Goal: Information Seeking & Learning: Learn about a topic

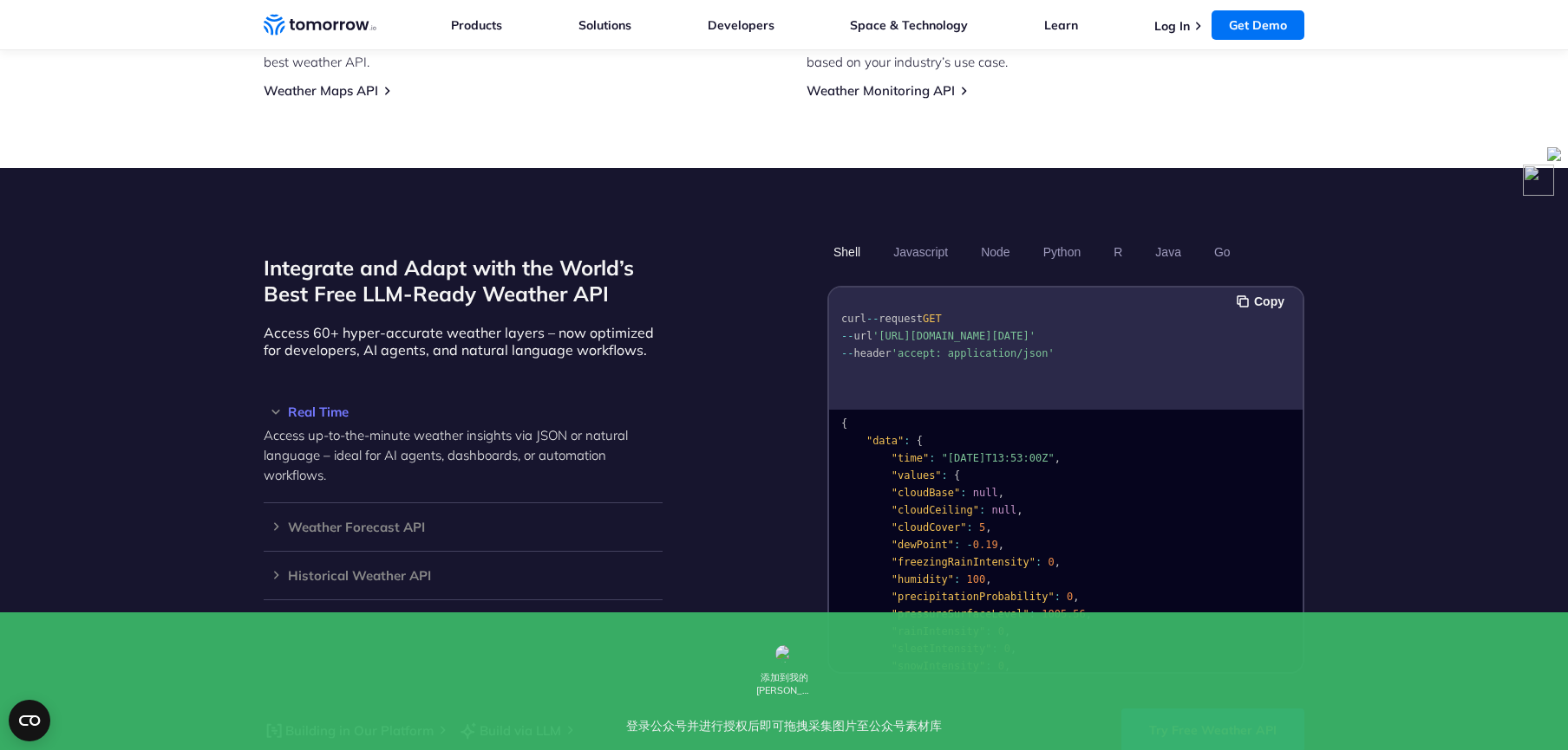
scroll to position [269, 0]
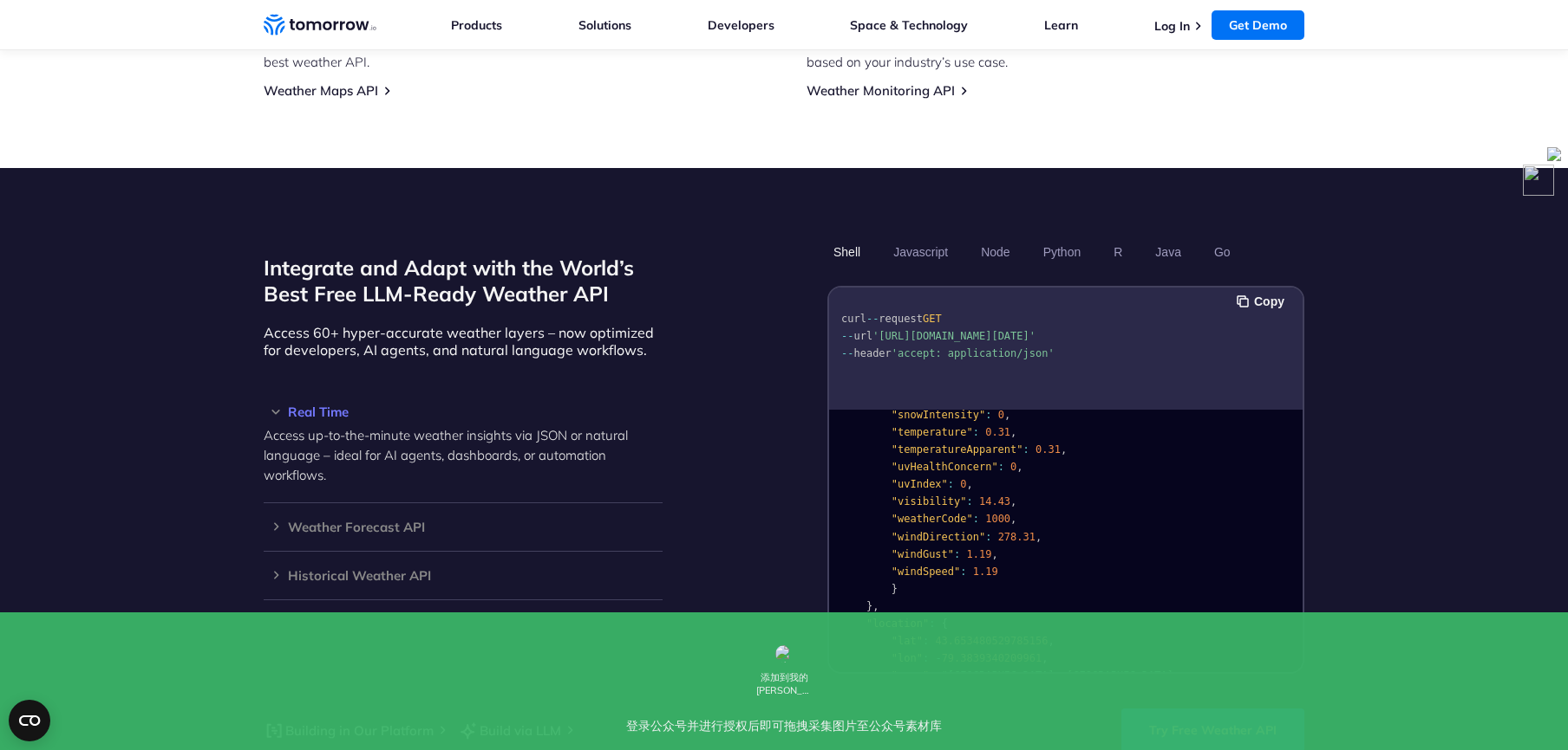
click at [1213, 709] on link "Try Free Weather API" at bounding box center [1212, 731] width 183 height 43
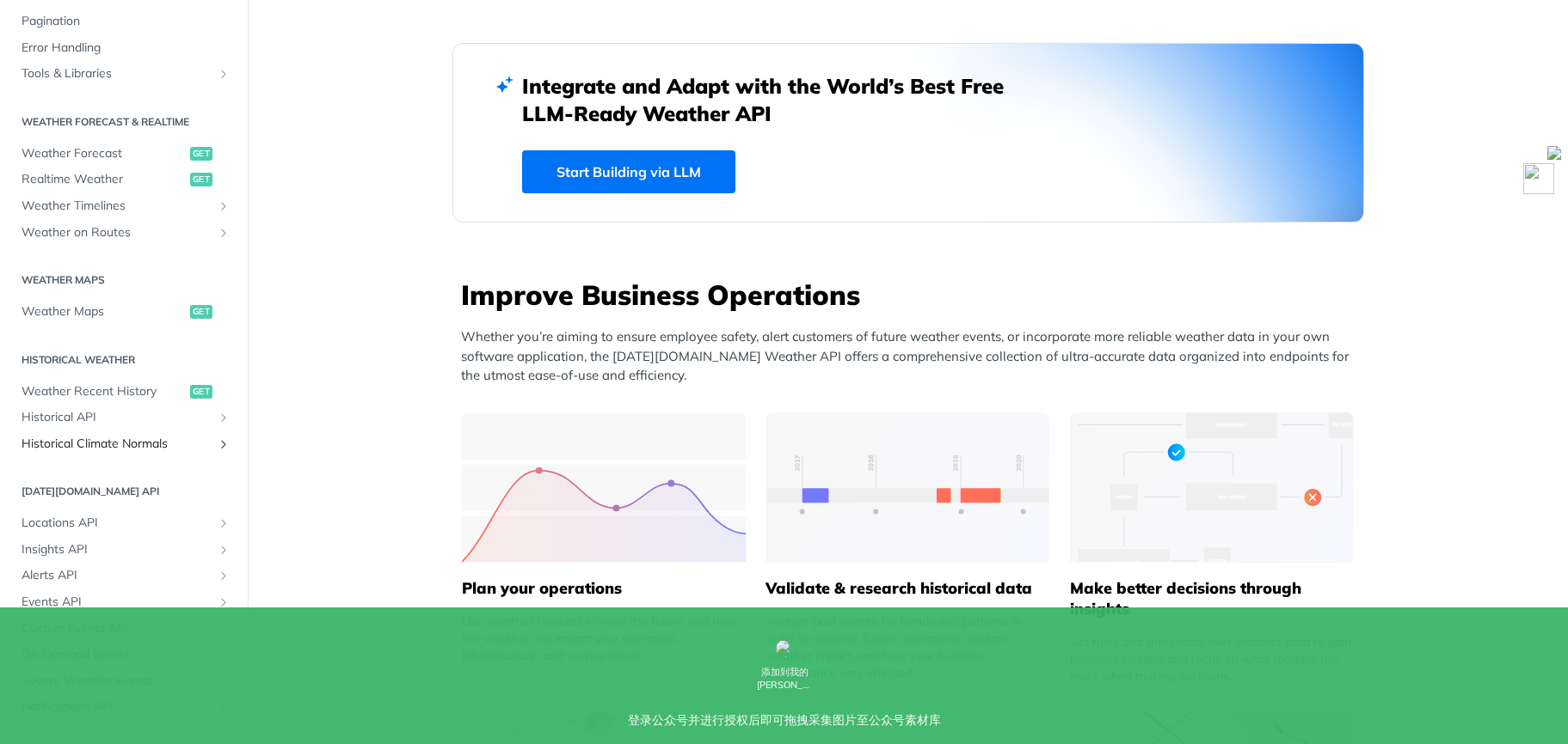
scroll to position [397, 0]
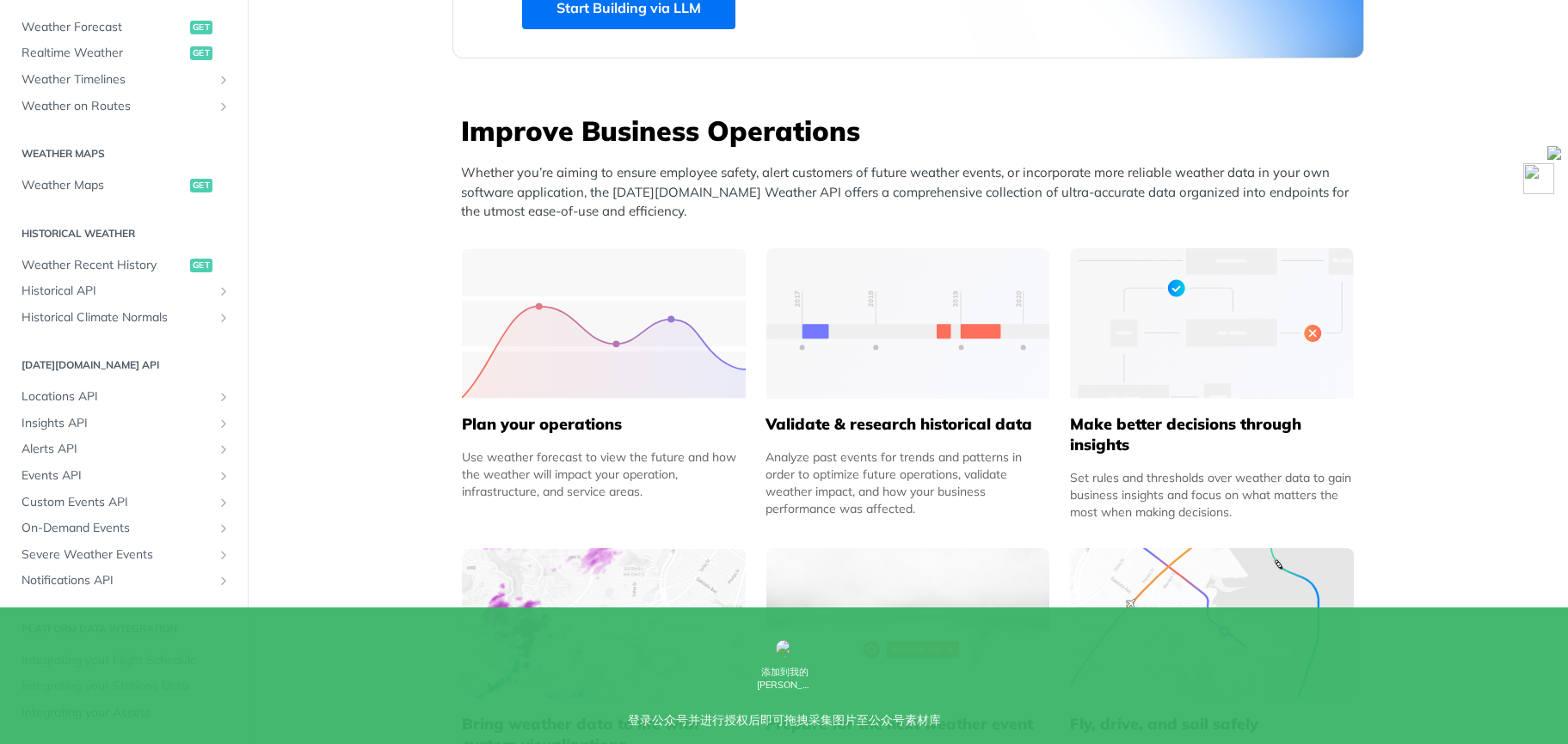
click at [152, 705] on span "Integrating your Assets" at bounding box center [126, 714] width 209 height 17
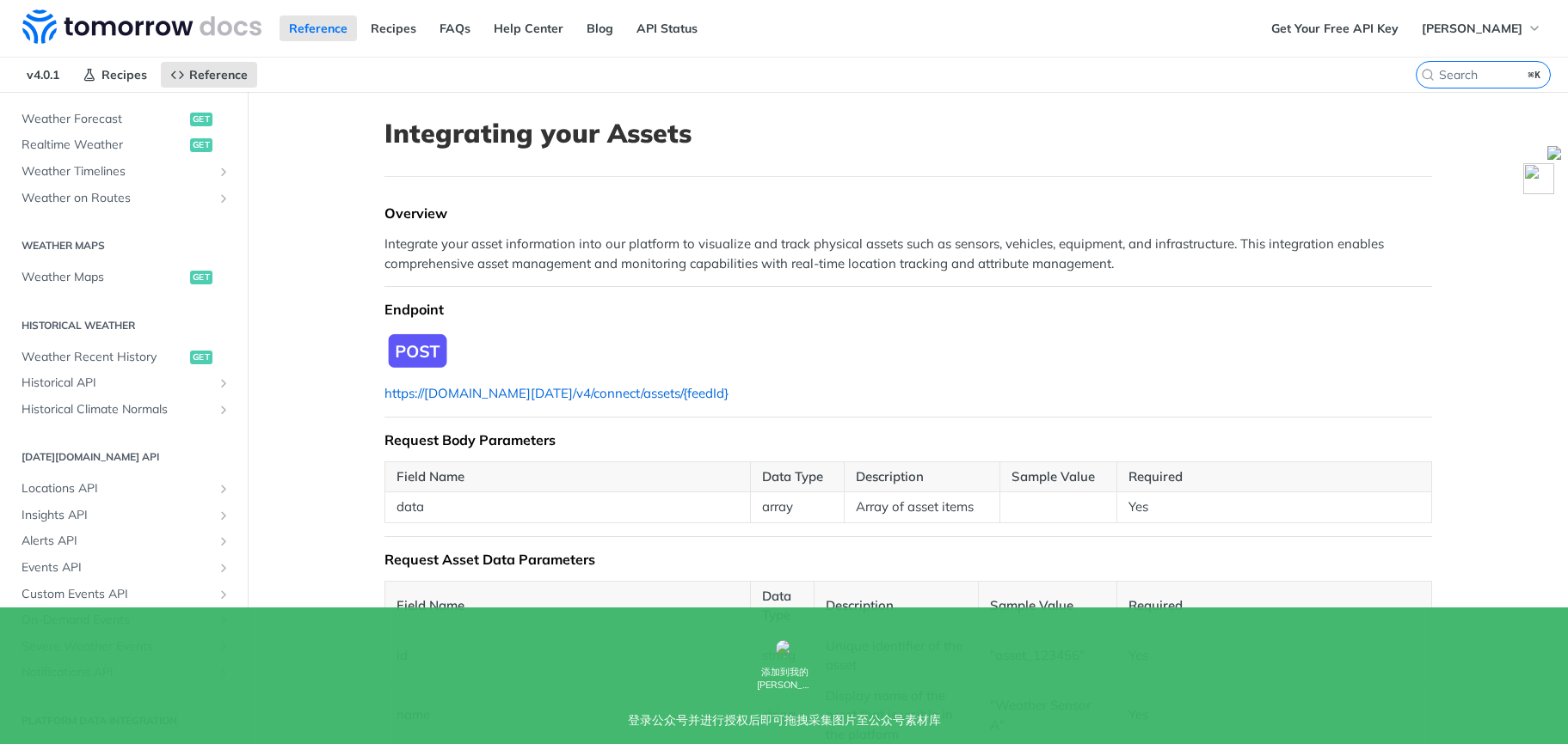
click at [593, 389] on link "https://api.tomorrow.io/v4/connect/assets/{feedId}" at bounding box center [557, 393] width 344 height 16
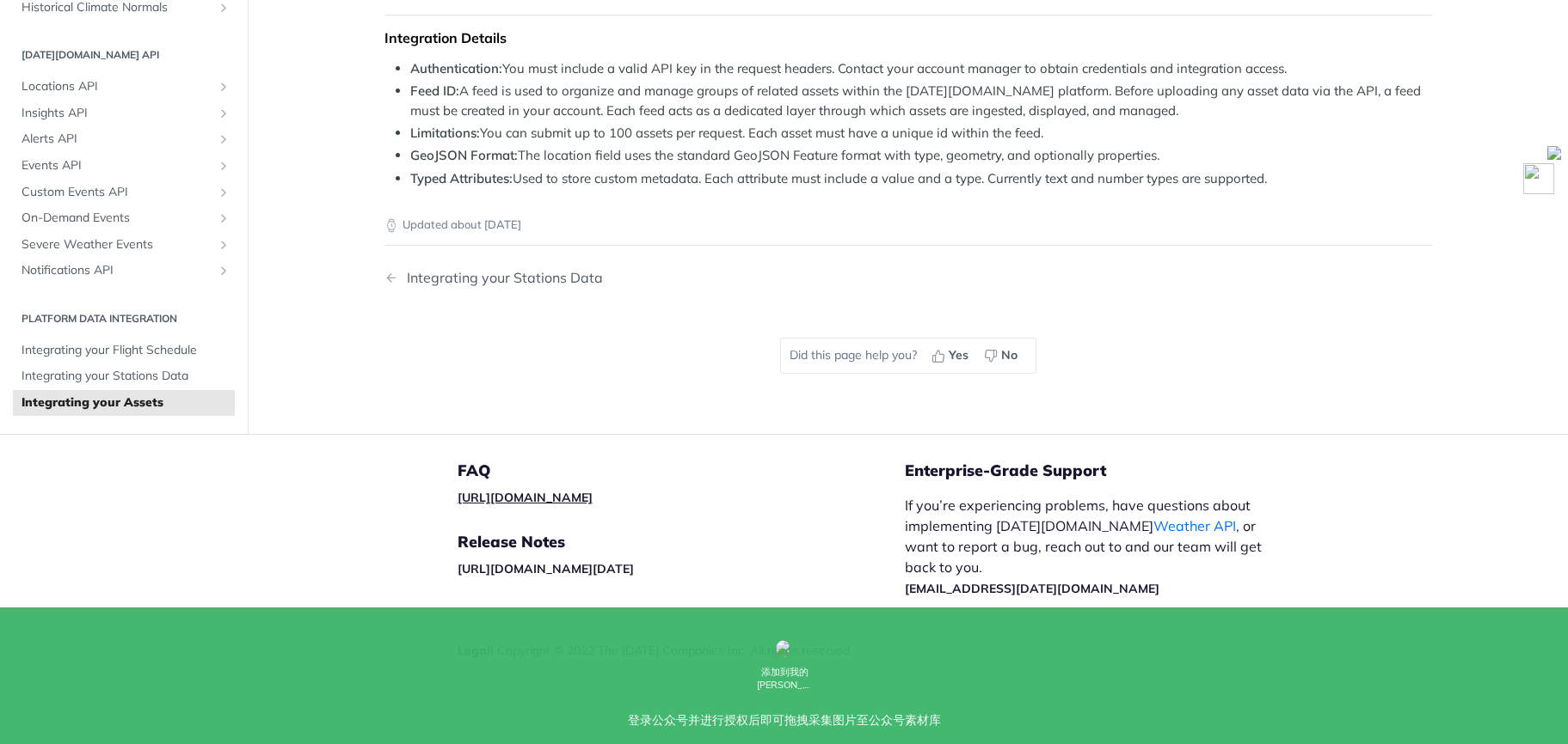
scroll to position [1765, 0]
click at [170, 379] on span "Integrating your Stations Data" at bounding box center [126, 377] width 209 height 17
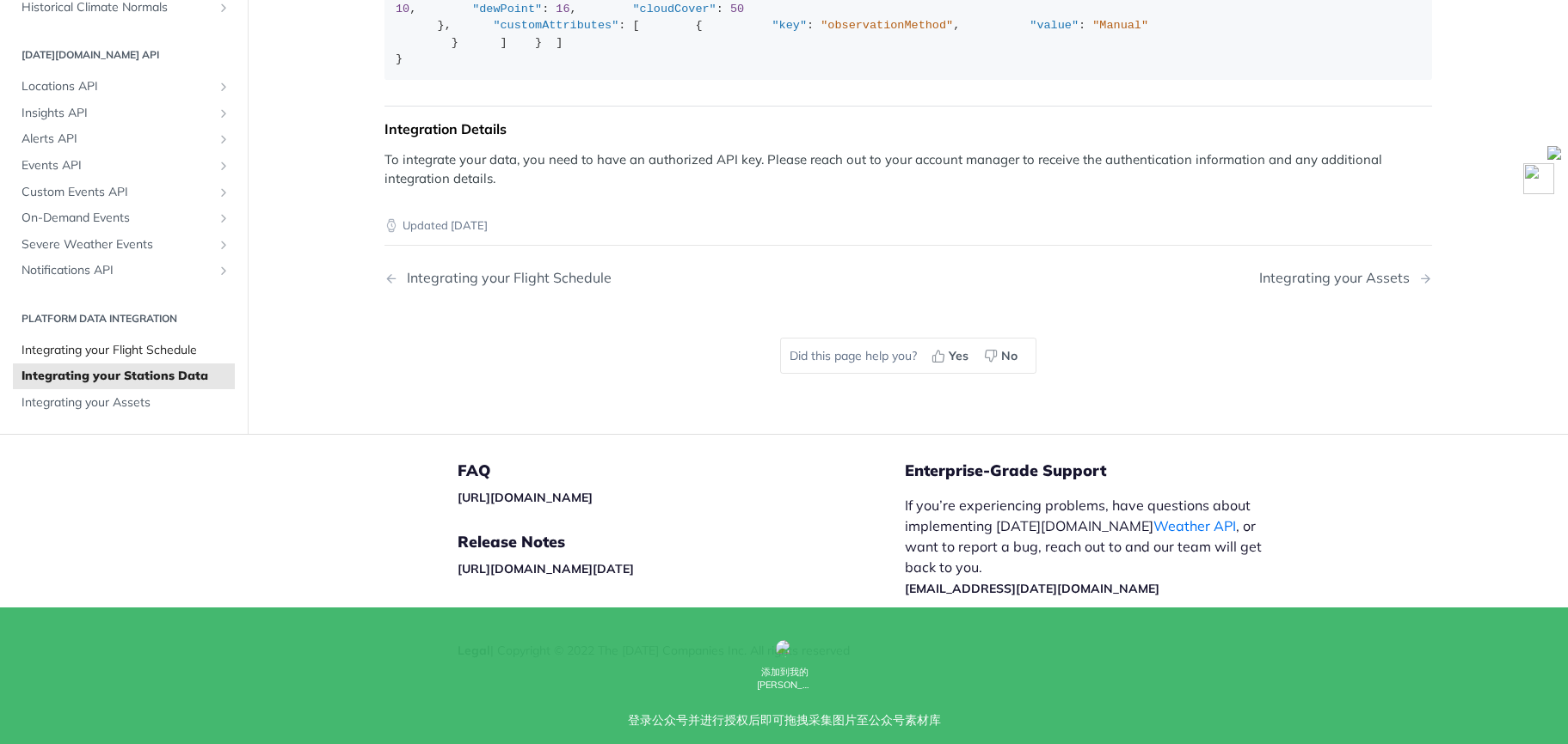
click at [132, 354] on span "Integrating your Flight Schedule" at bounding box center [126, 351] width 209 height 17
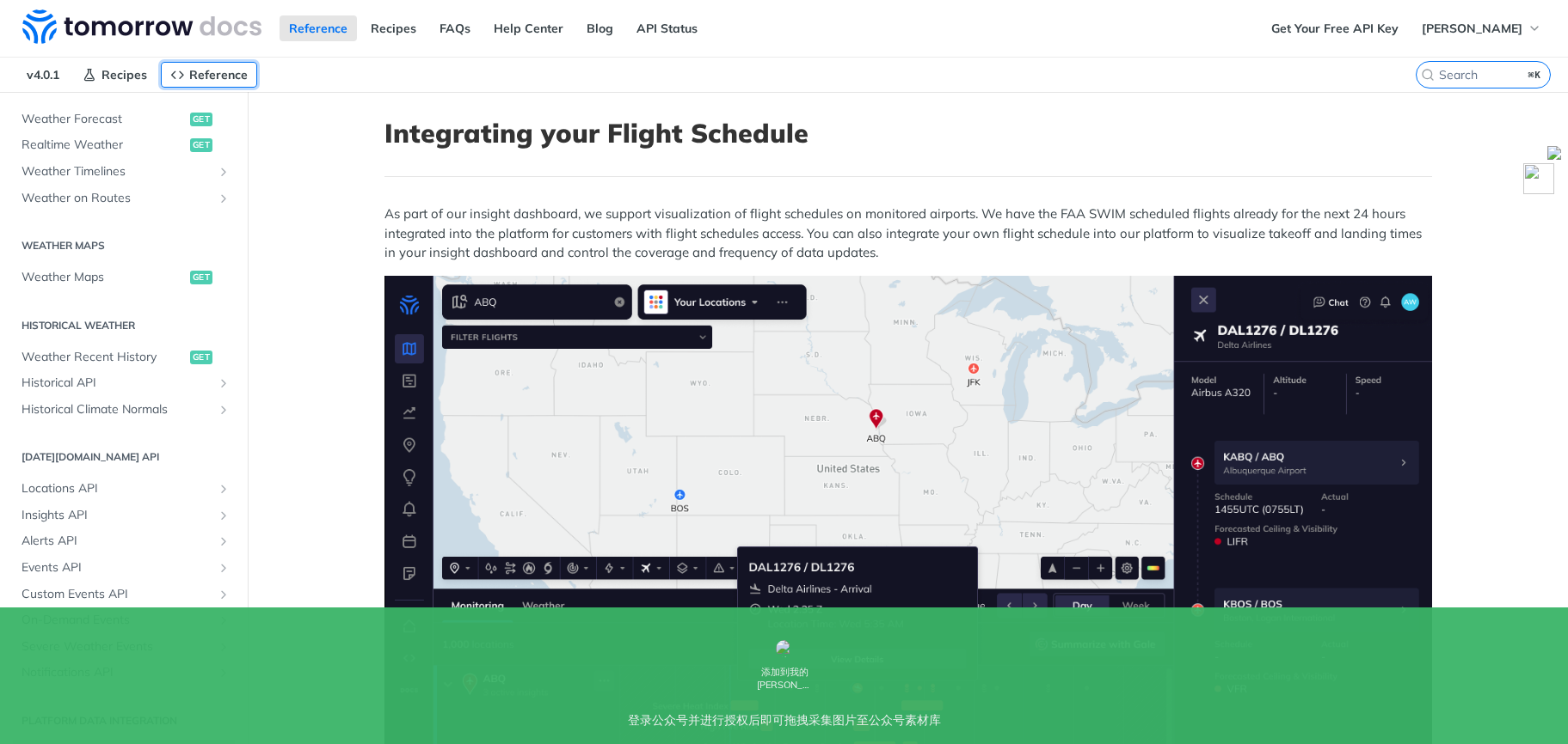
click at [191, 84] on link "Reference" at bounding box center [209, 74] width 97 height 26
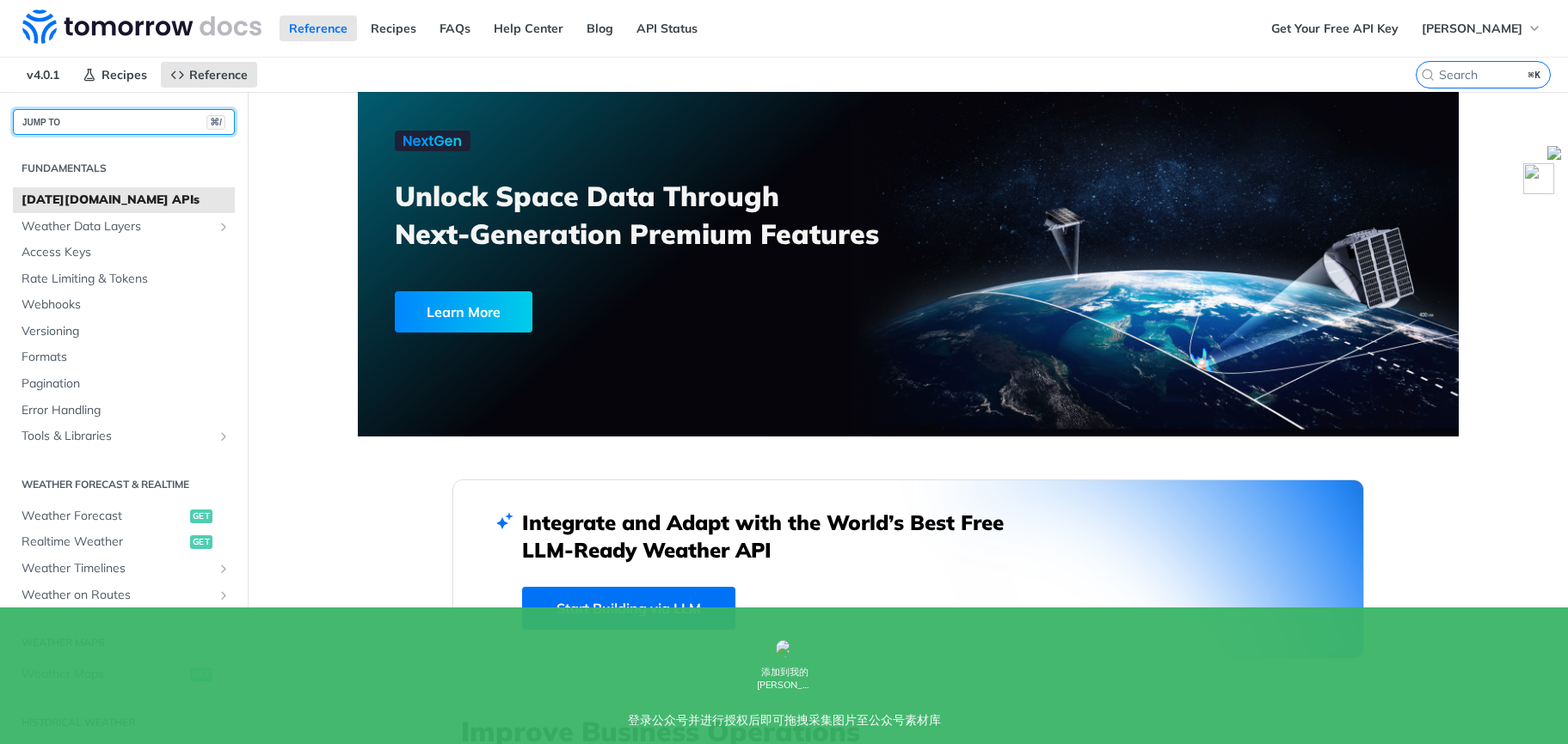
click at [151, 114] on button "JUMP TO ⌘/" at bounding box center [124, 122] width 222 height 26
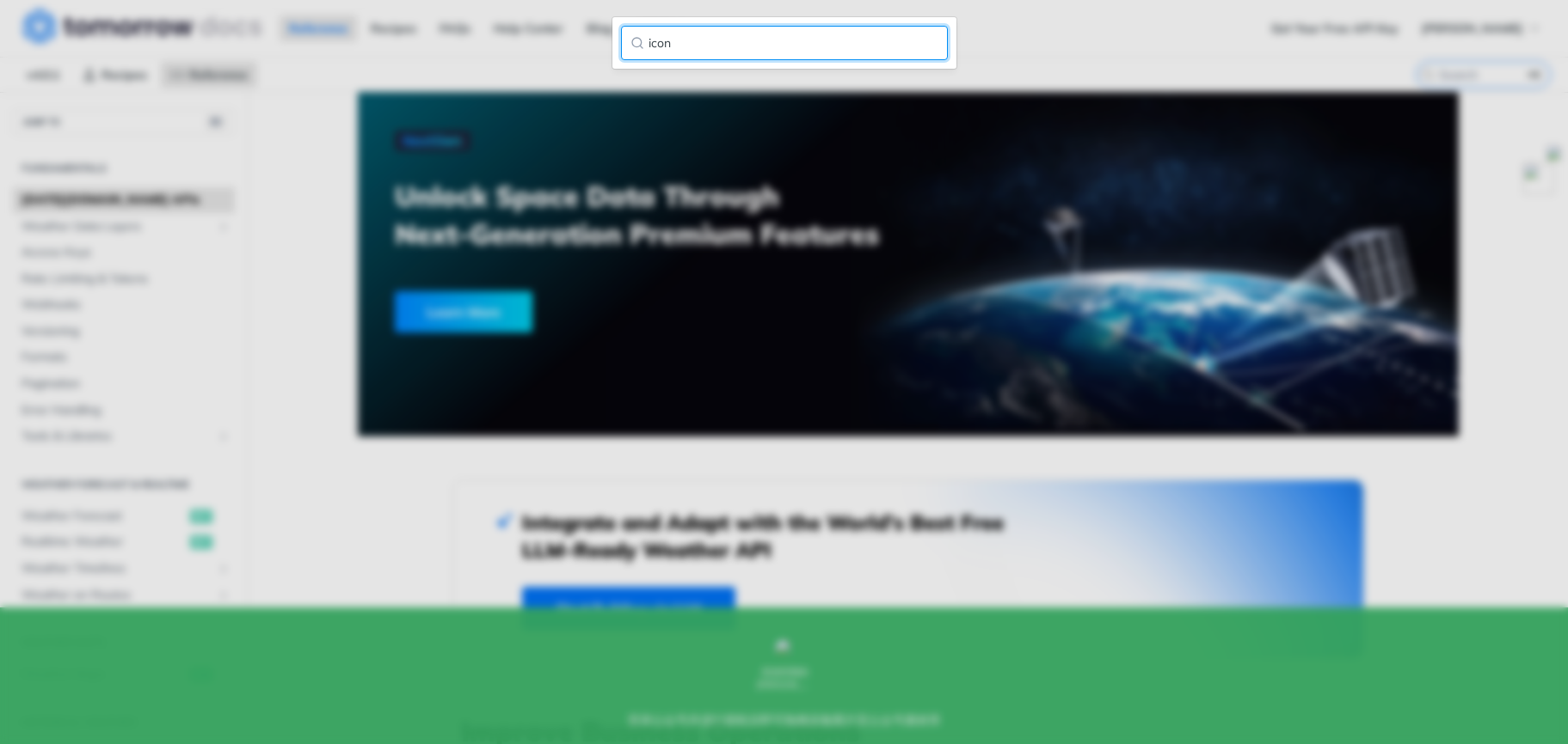
click at [760, 42] on input "icon" at bounding box center [784, 43] width 327 height 35
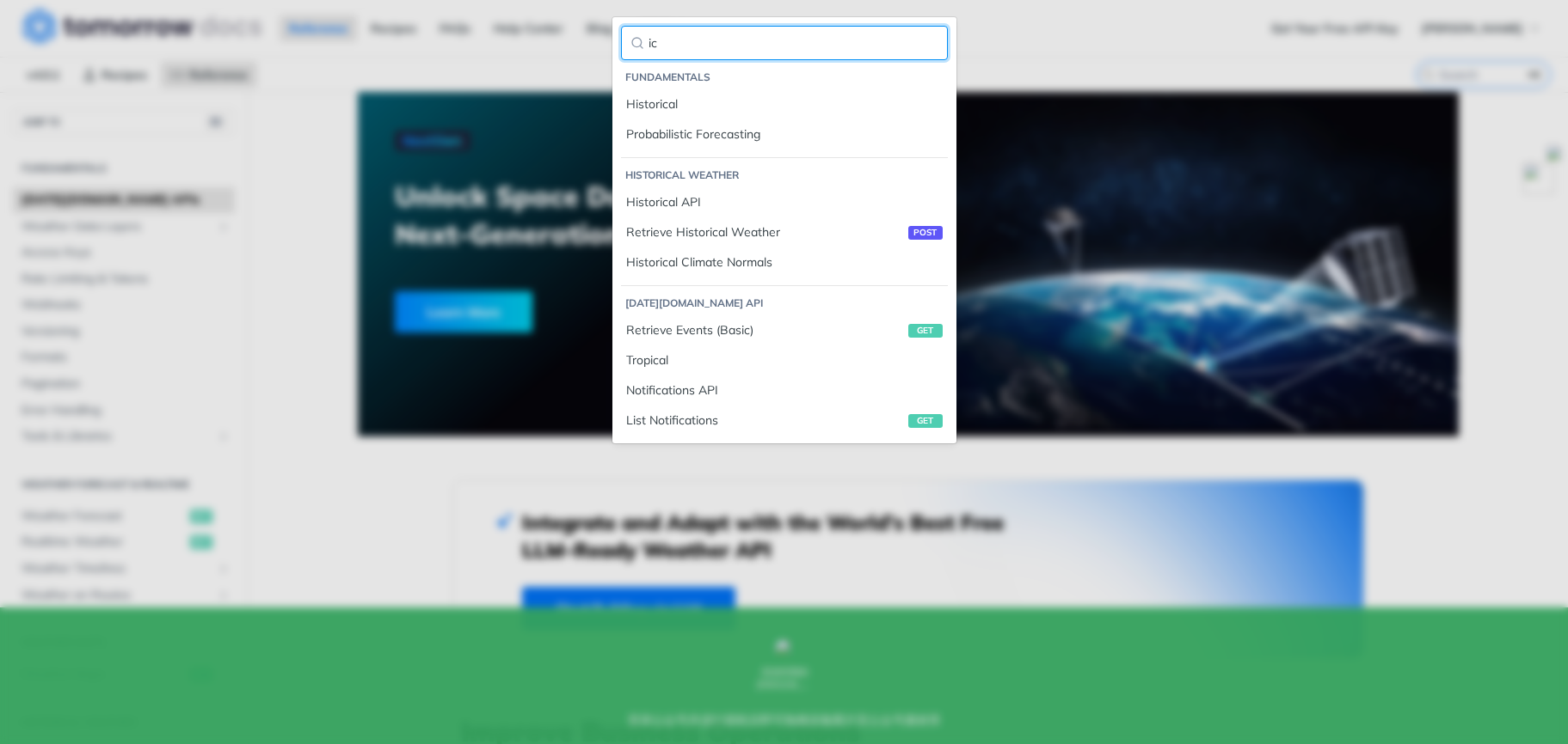
type input "i"
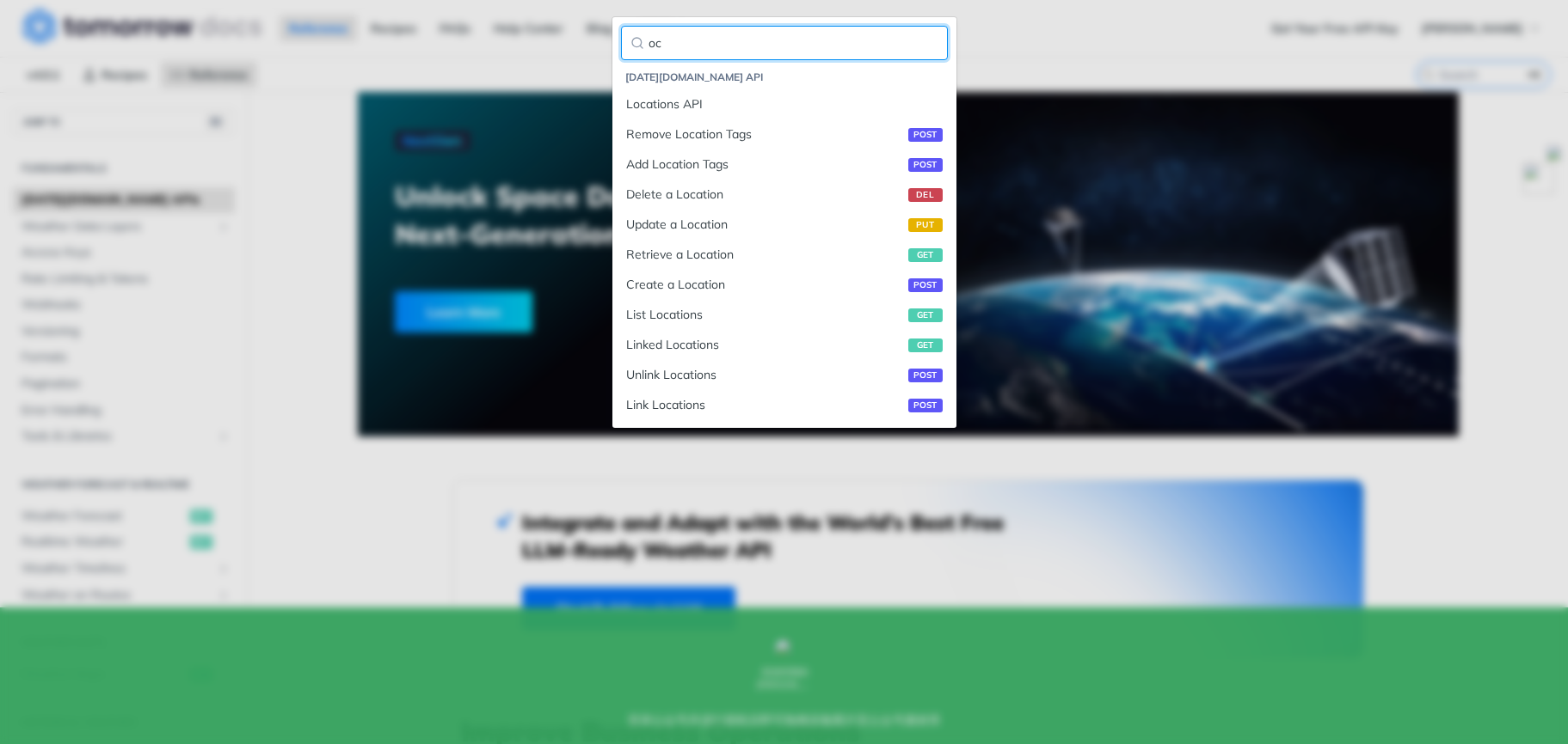
type input "o"
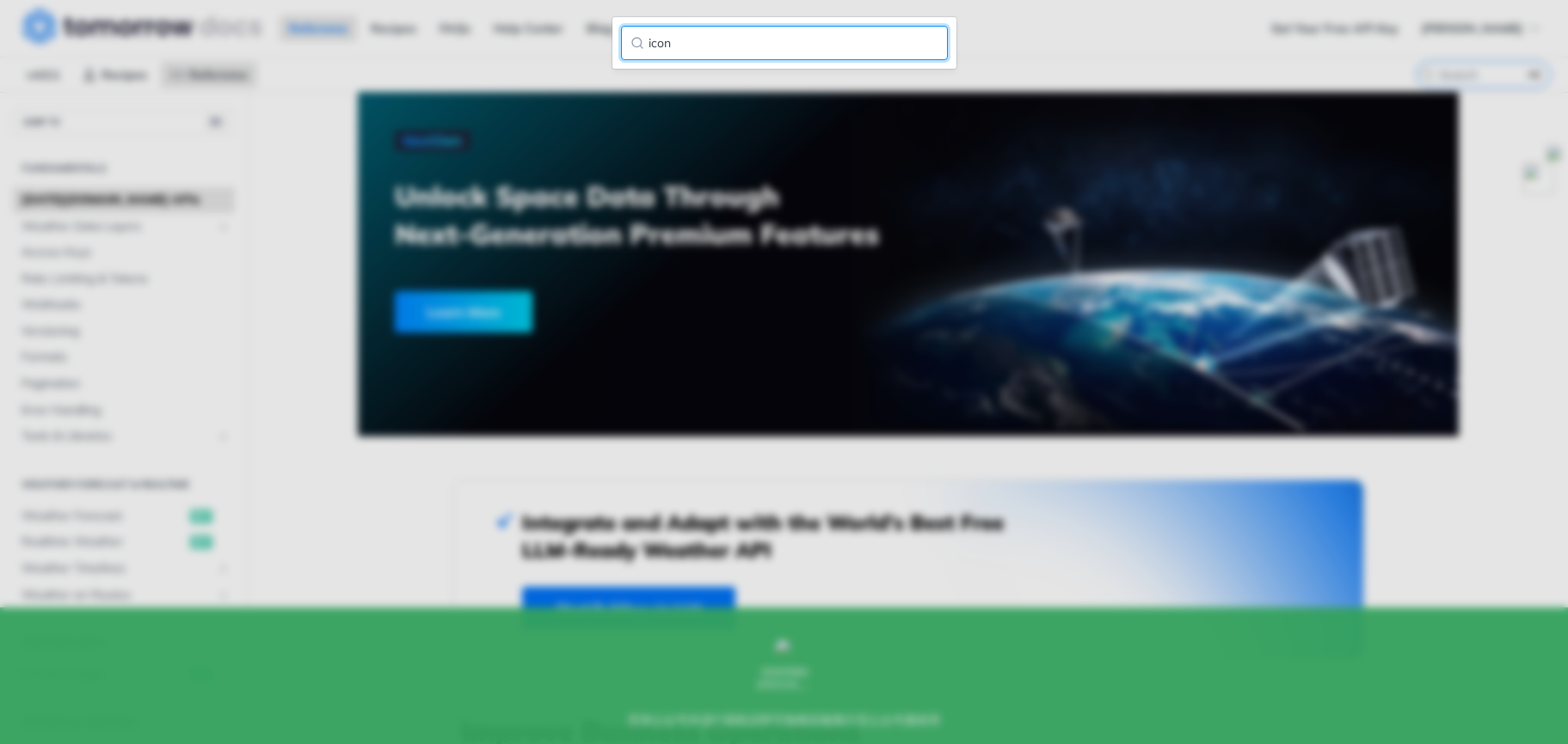
type input "icon"
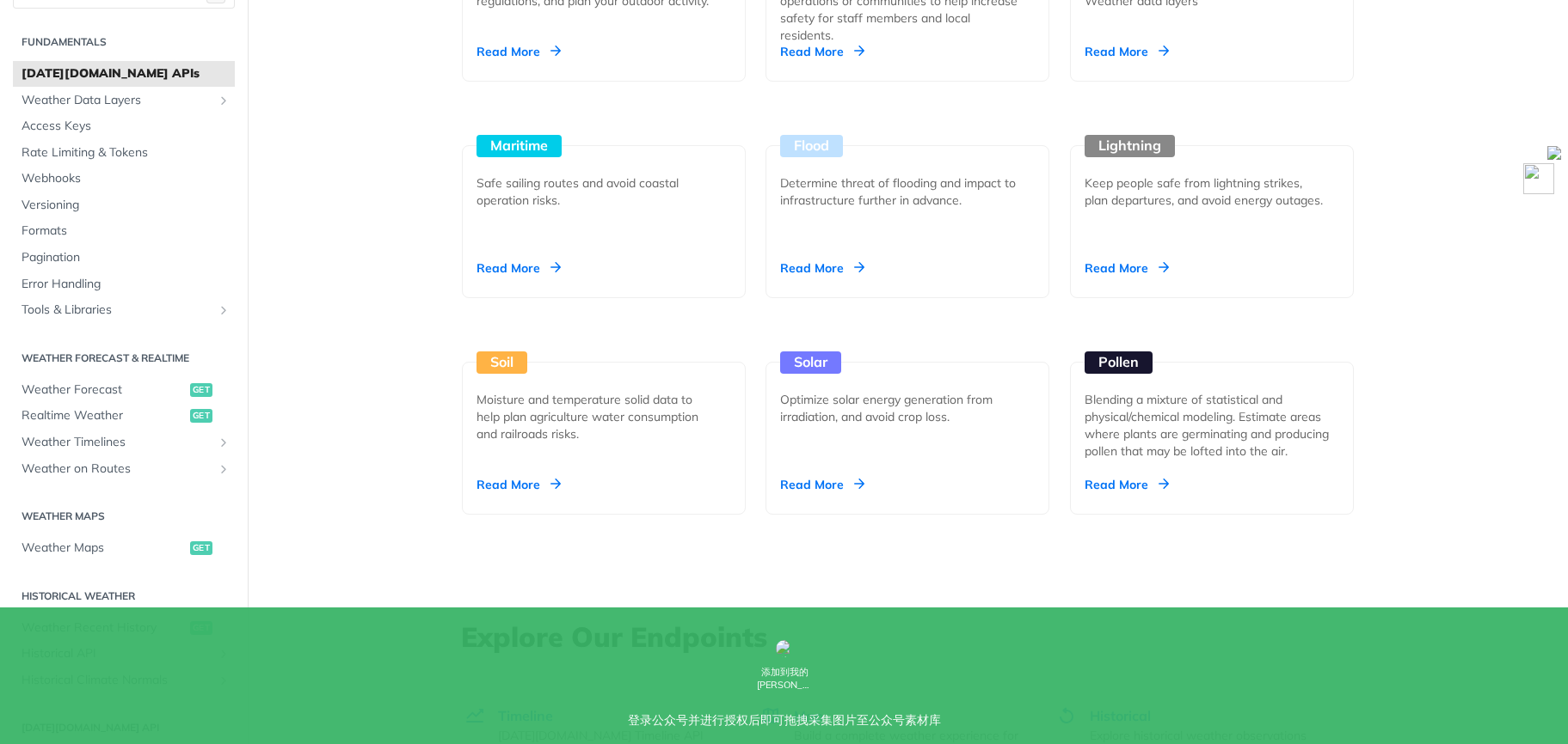
scroll to position [83, 0]
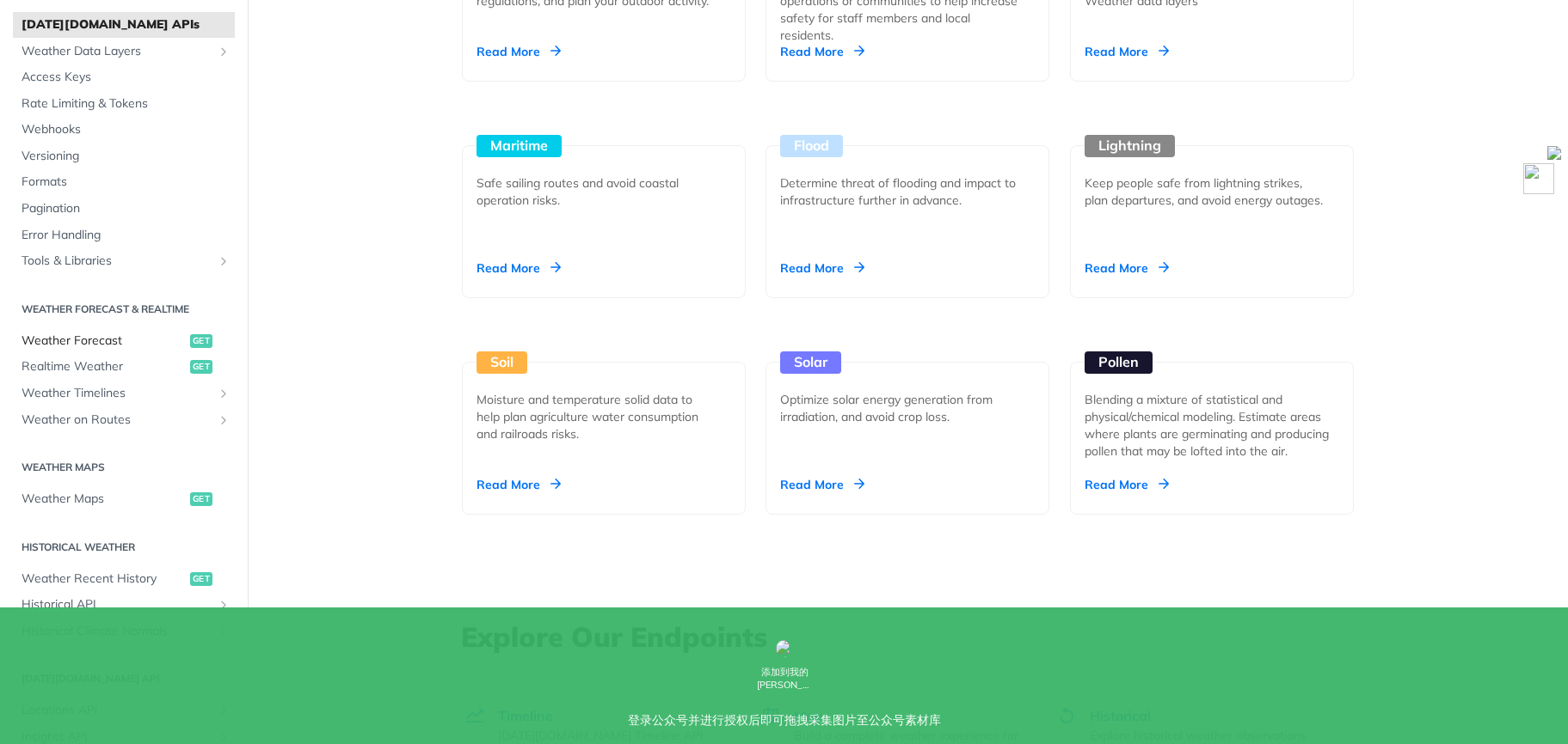
click at [127, 332] on span "Weather Forecast" at bounding box center [103, 341] width 164 height 17
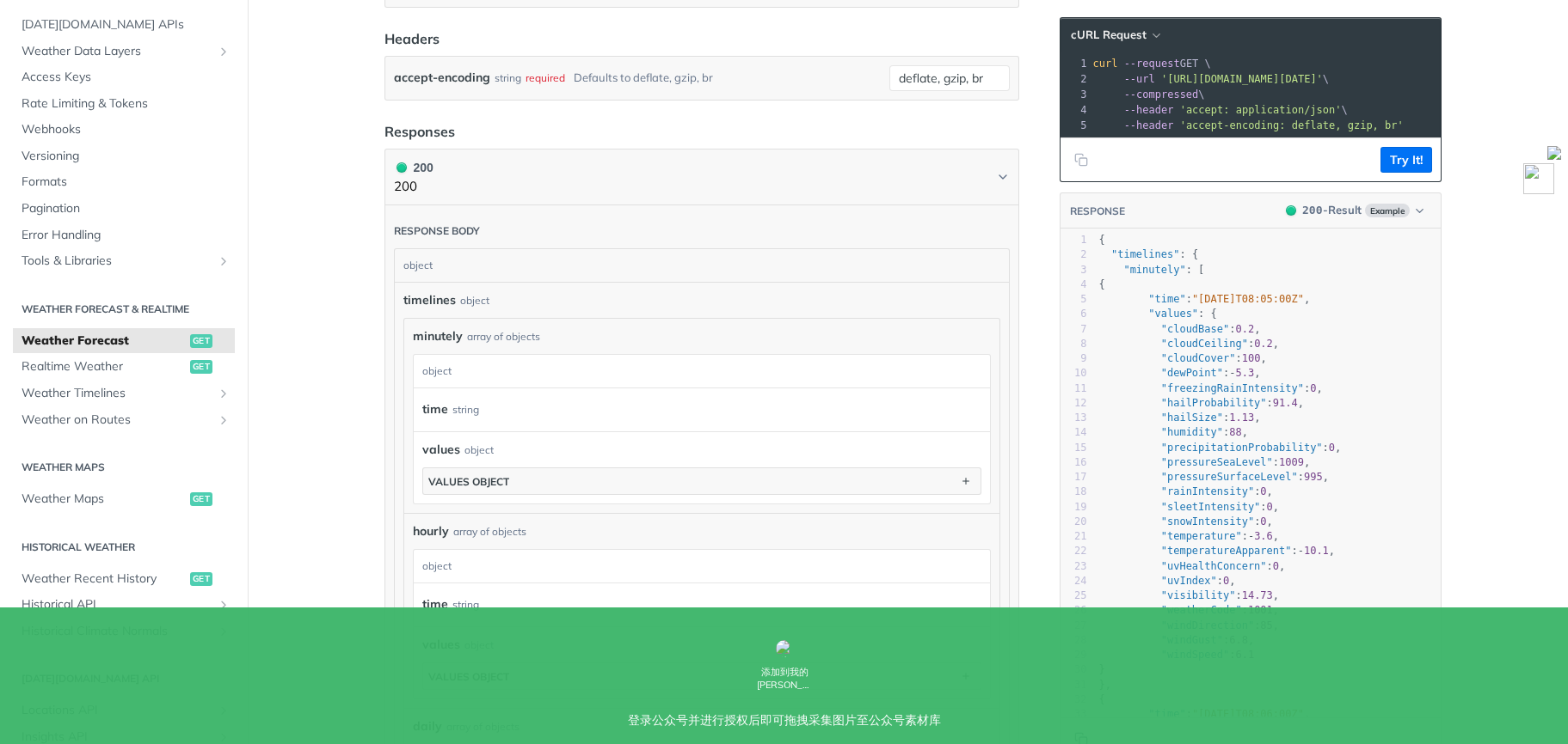
scroll to position [864, 0]
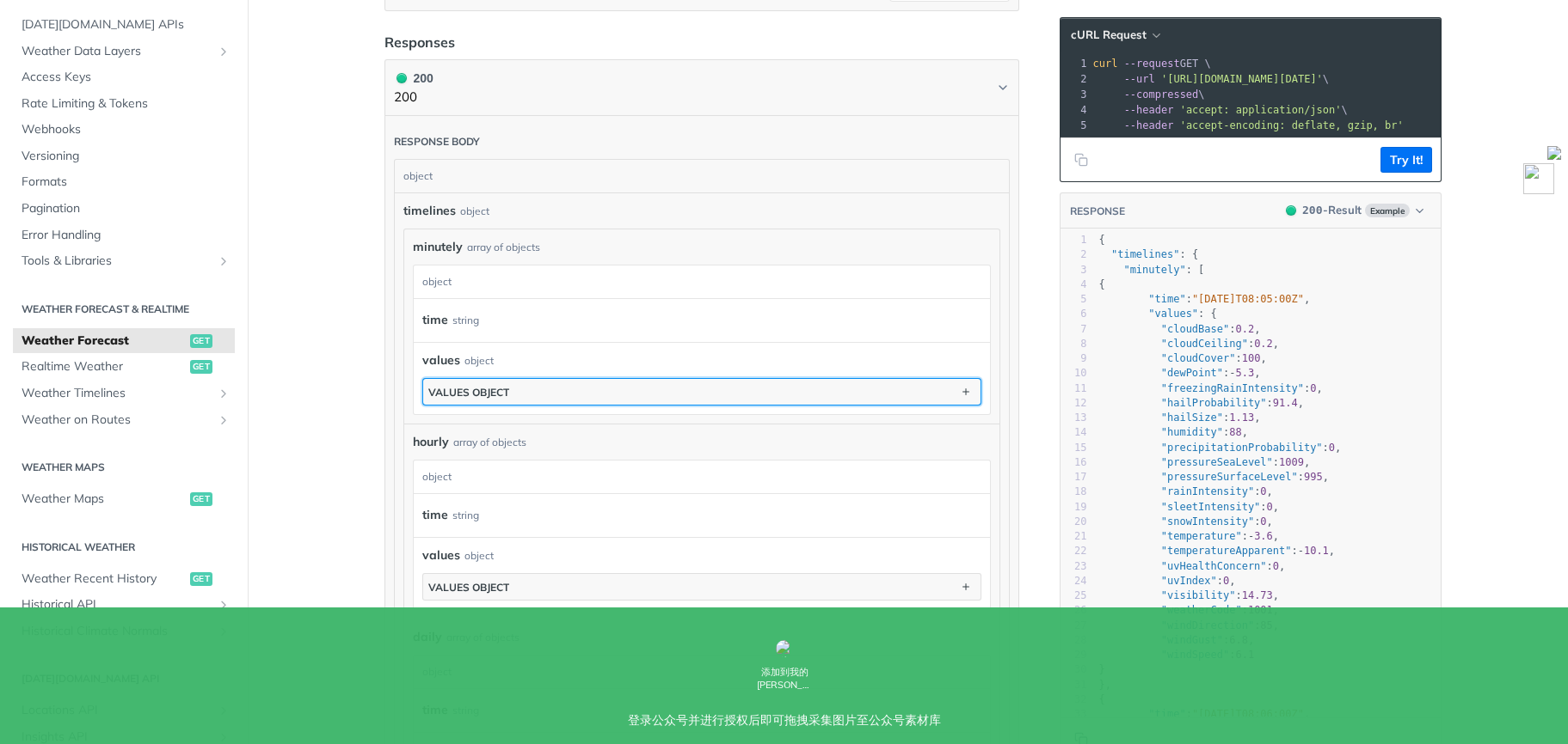
click at [582, 389] on button "values object" at bounding box center [702, 391] width 558 height 26
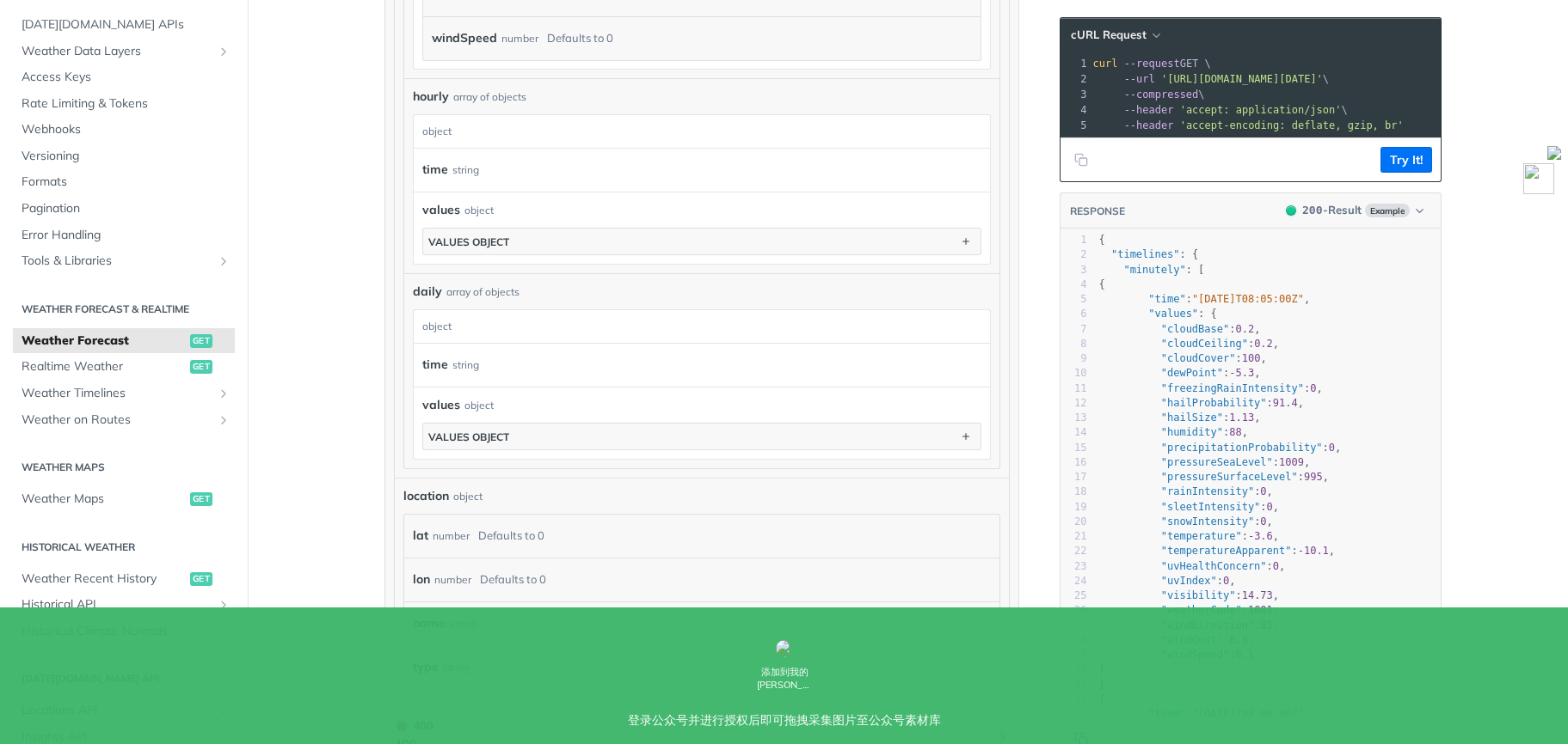
scroll to position [2220, 0]
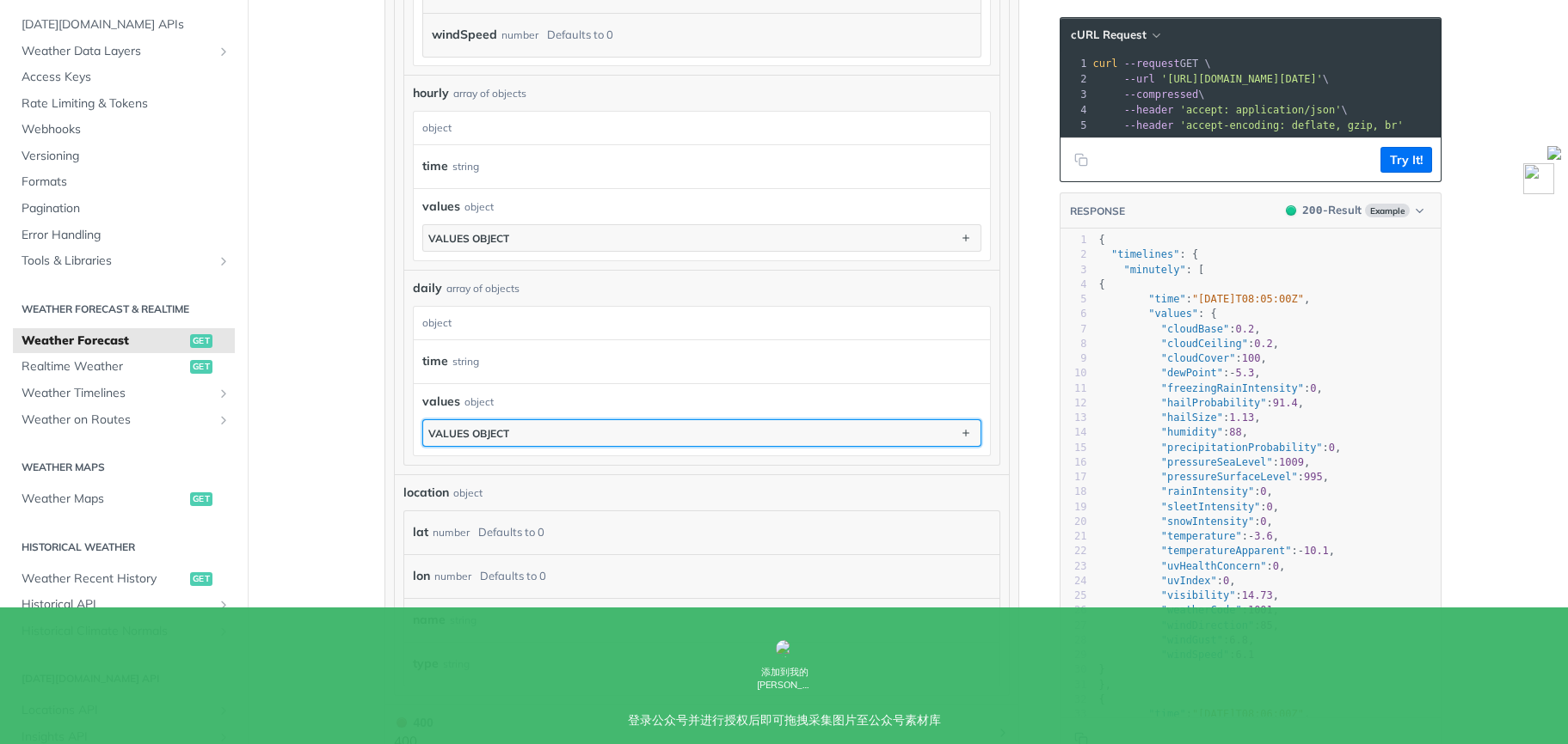
click at [648, 441] on button "values object" at bounding box center [702, 433] width 558 height 26
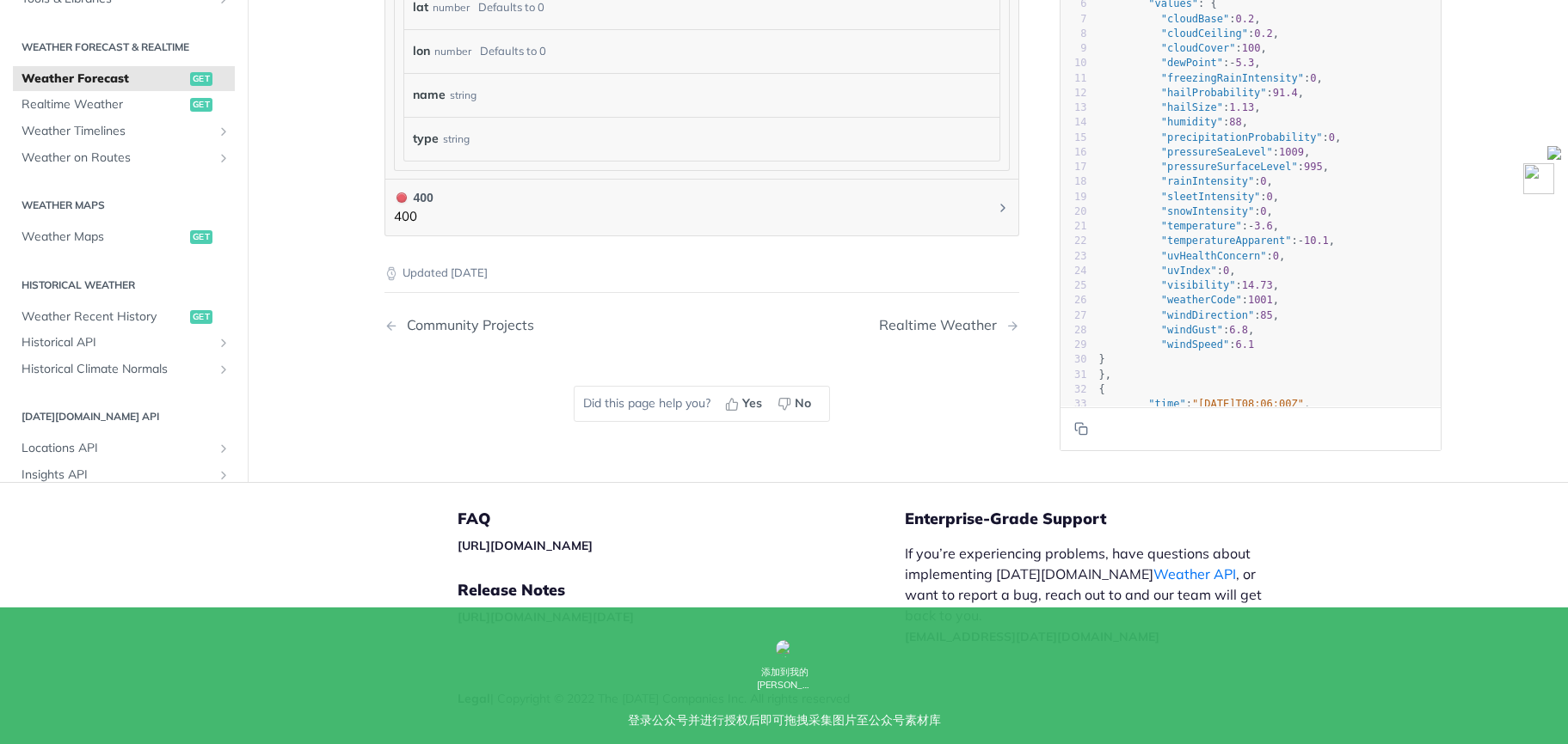
scroll to position [7196, 0]
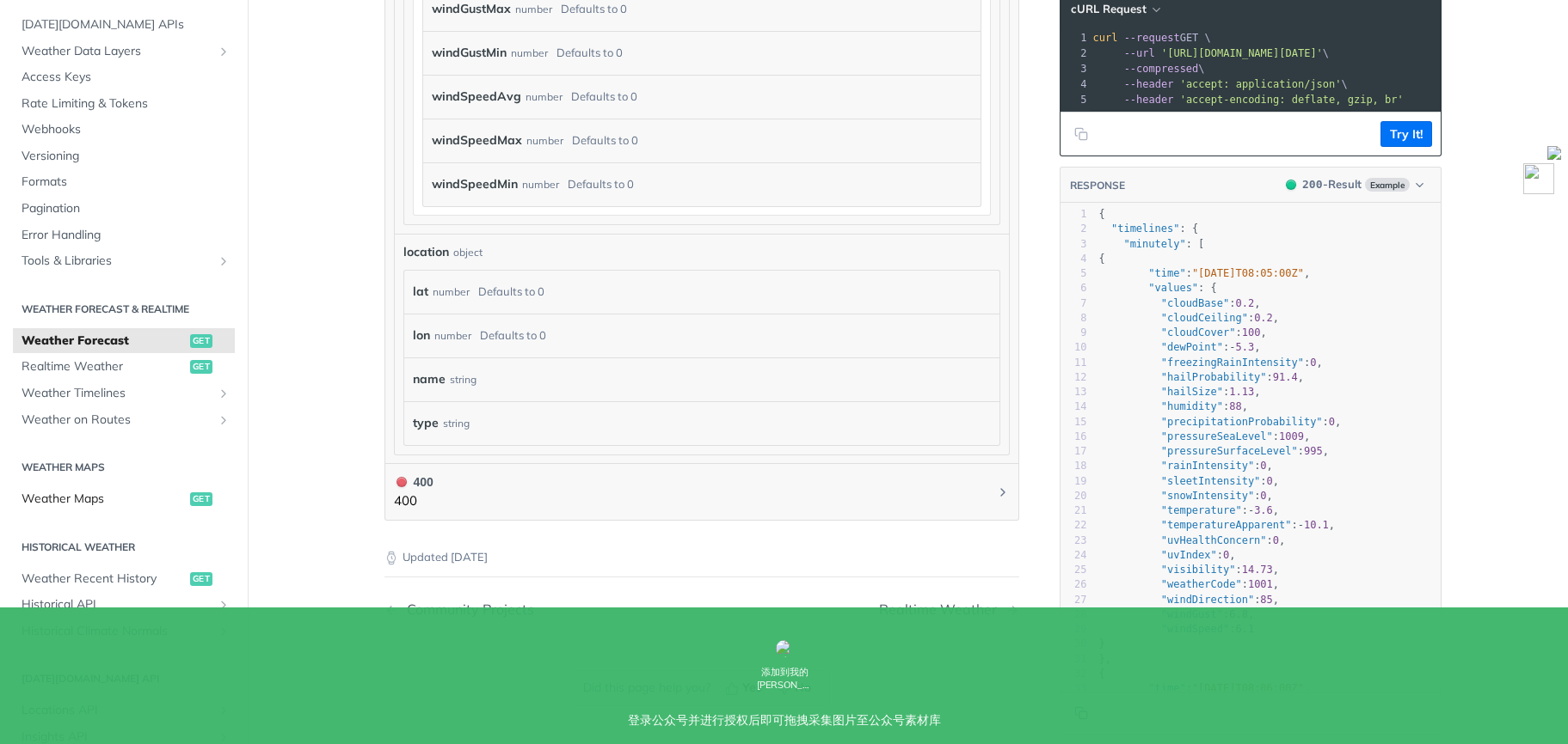
click at [154, 502] on span "Weather Maps" at bounding box center [103, 500] width 164 height 17
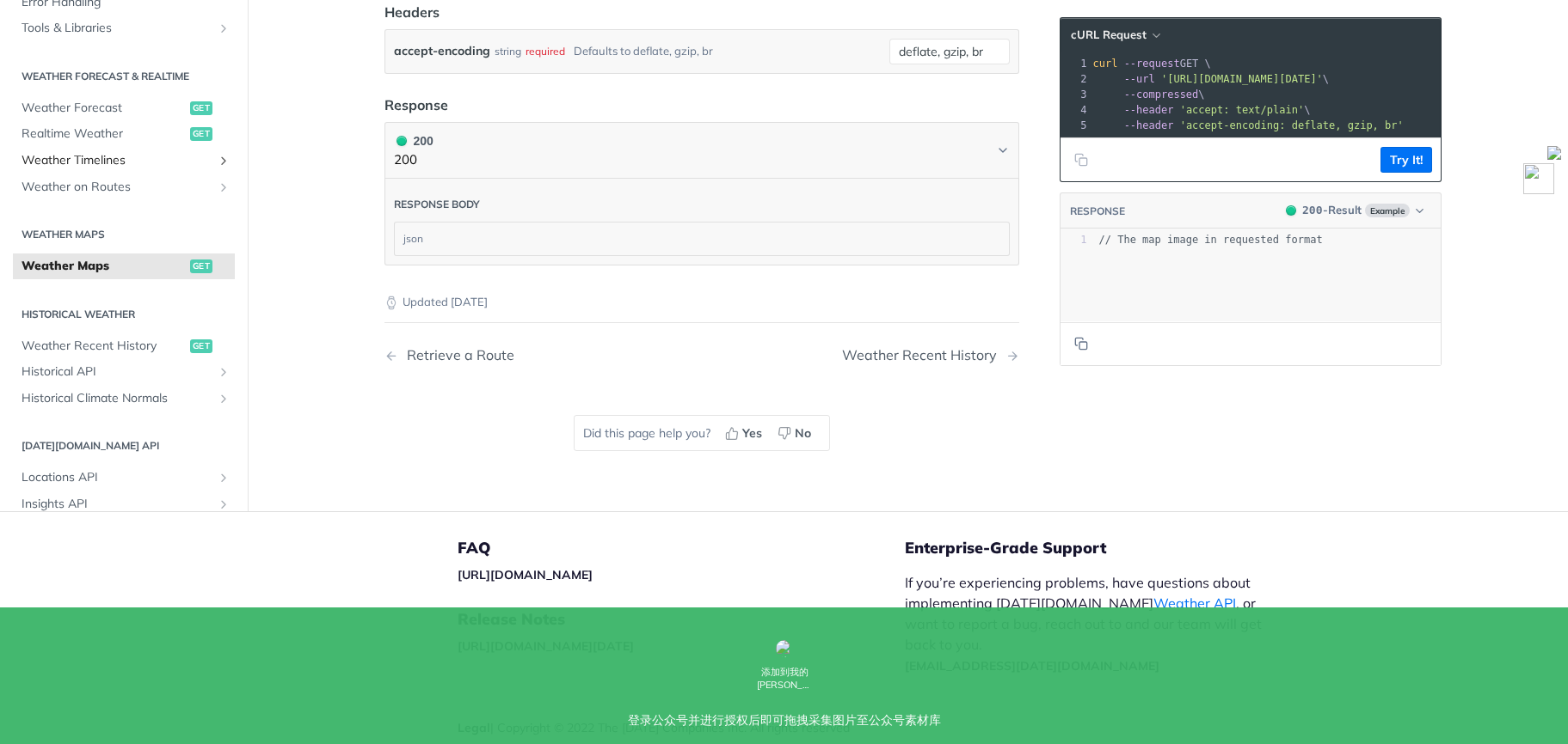
scroll to position [1043, 0]
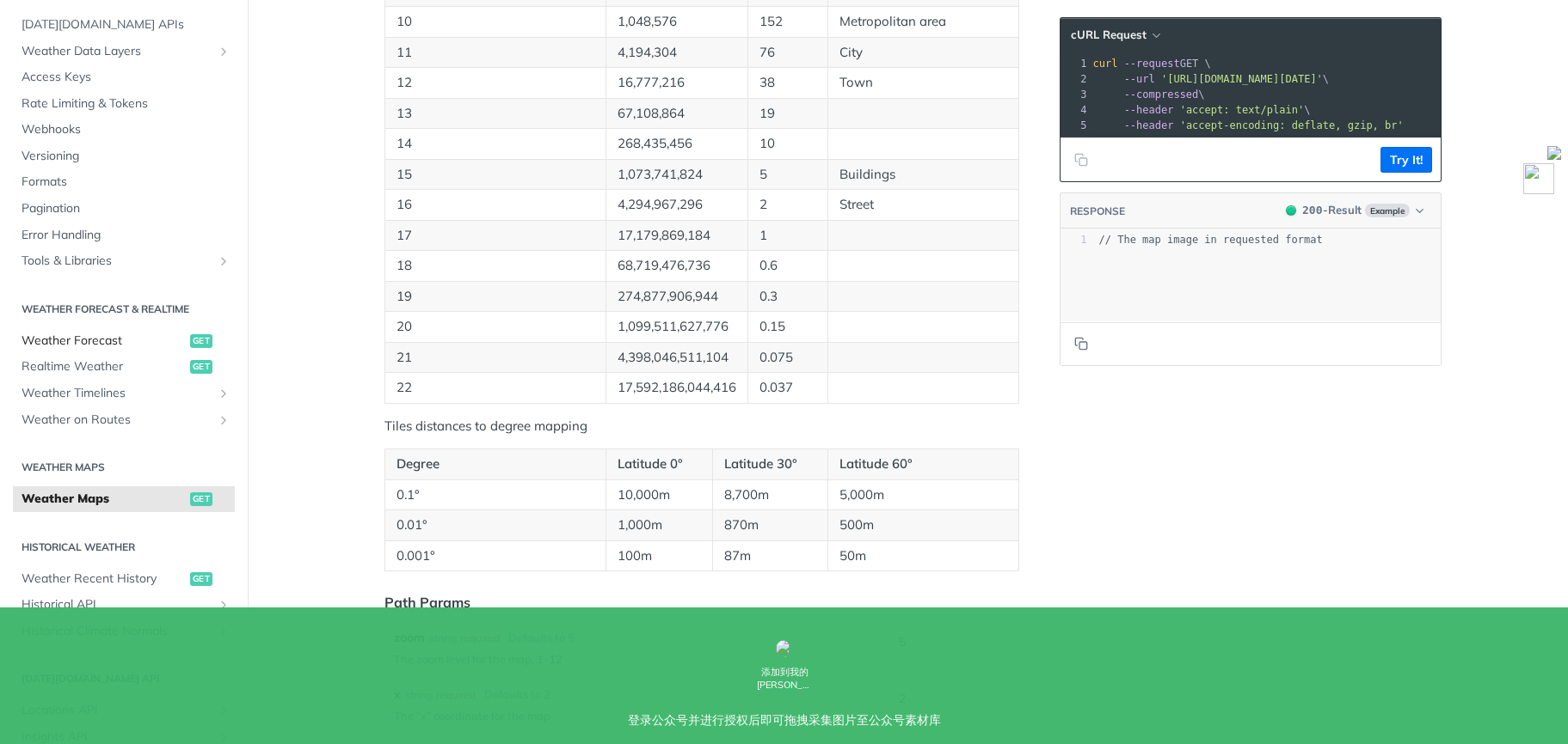
click at [109, 352] on link "Weather Forecast get" at bounding box center [124, 341] width 222 height 26
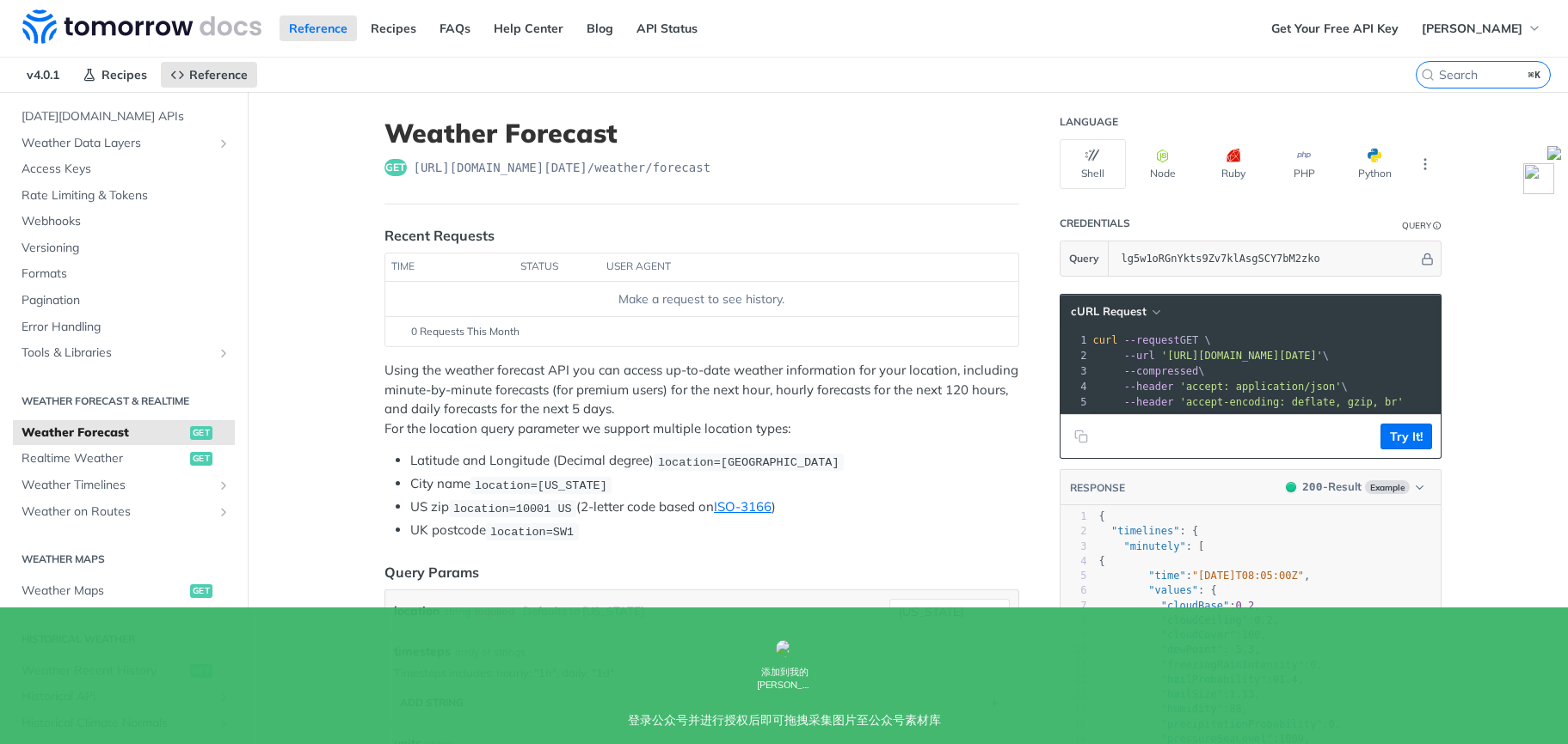
click at [131, 436] on span "Weather Forecast" at bounding box center [103, 434] width 164 height 17
click at [142, 441] on link "Weather Forecast get" at bounding box center [124, 433] width 222 height 26
click at [136, 211] on link "Webhooks" at bounding box center [124, 221] width 222 height 26
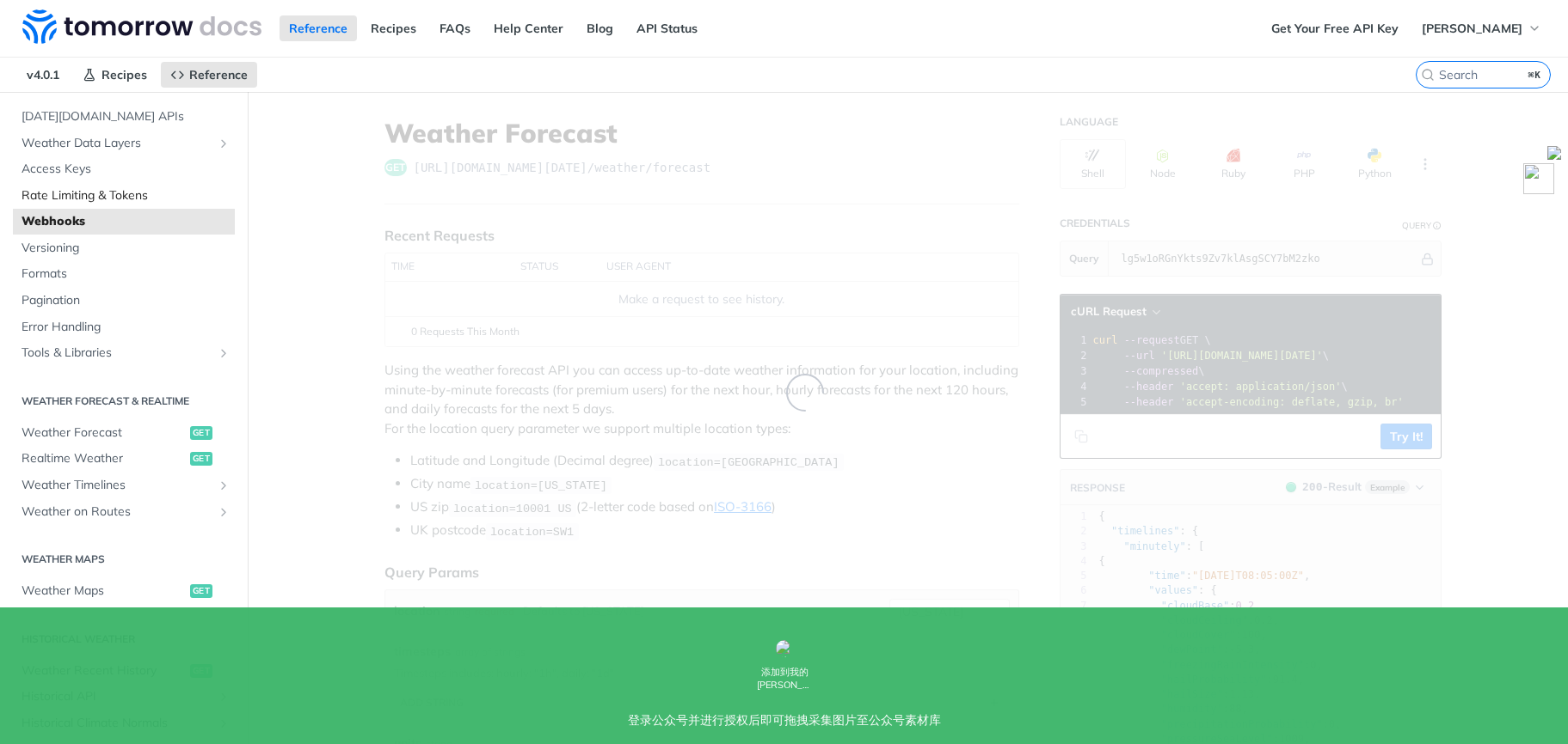
click at [140, 201] on span "Rate Limiting & Tokens" at bounding box center [126, 196] width 209 height 17
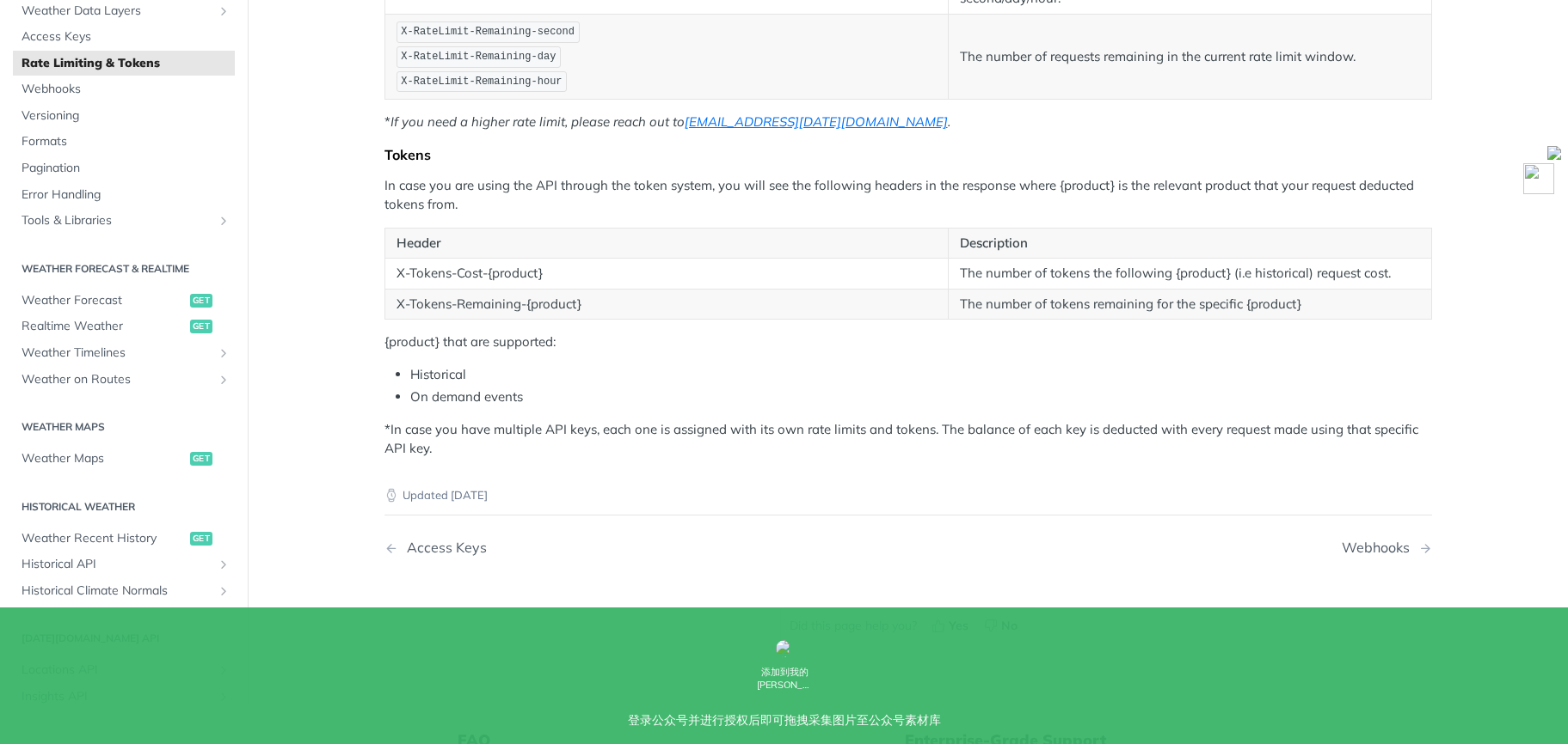
scroll to position [487, 0]
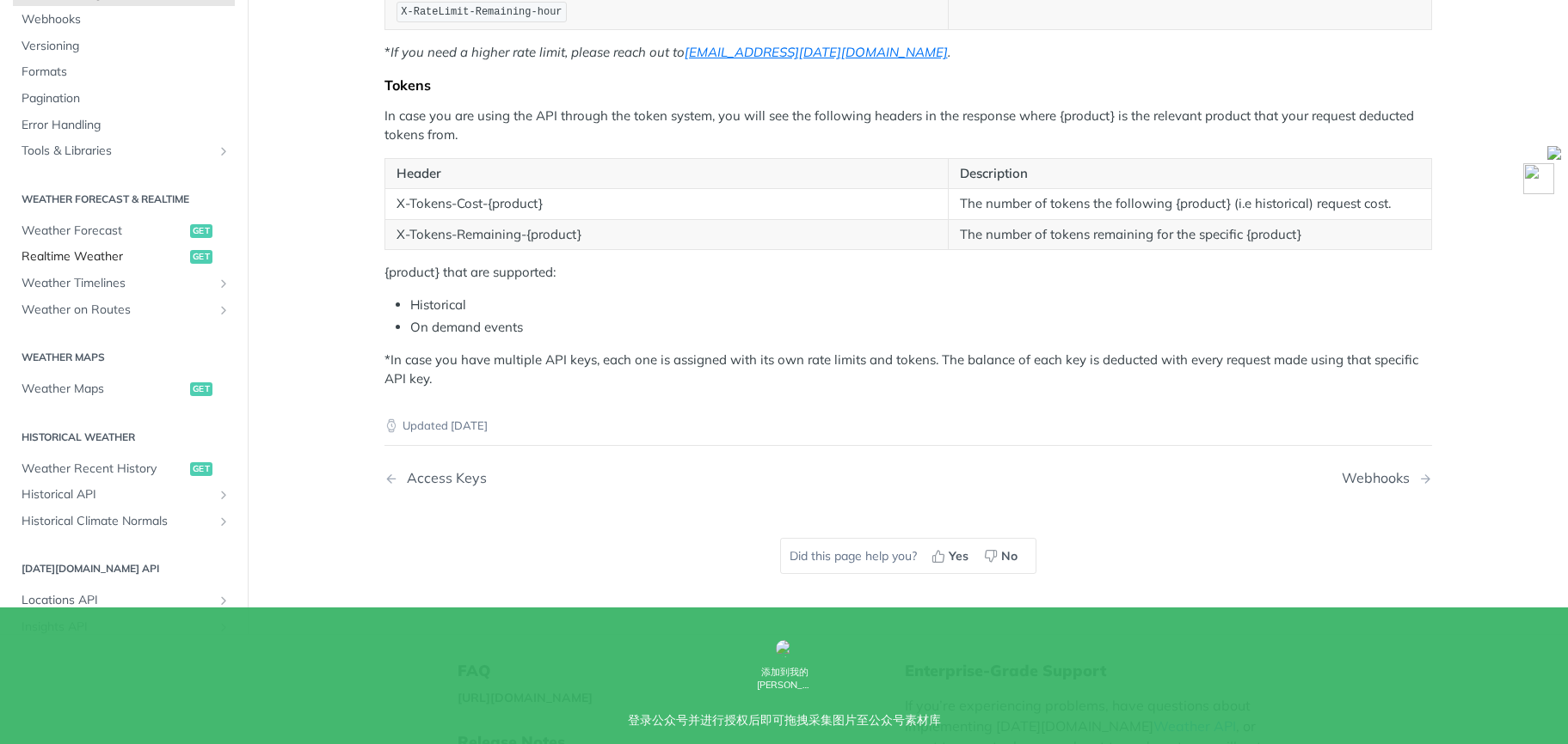
click at [120, 262] on span "Realtime Weather" at bounding box center [103, 258] width 164 height 17
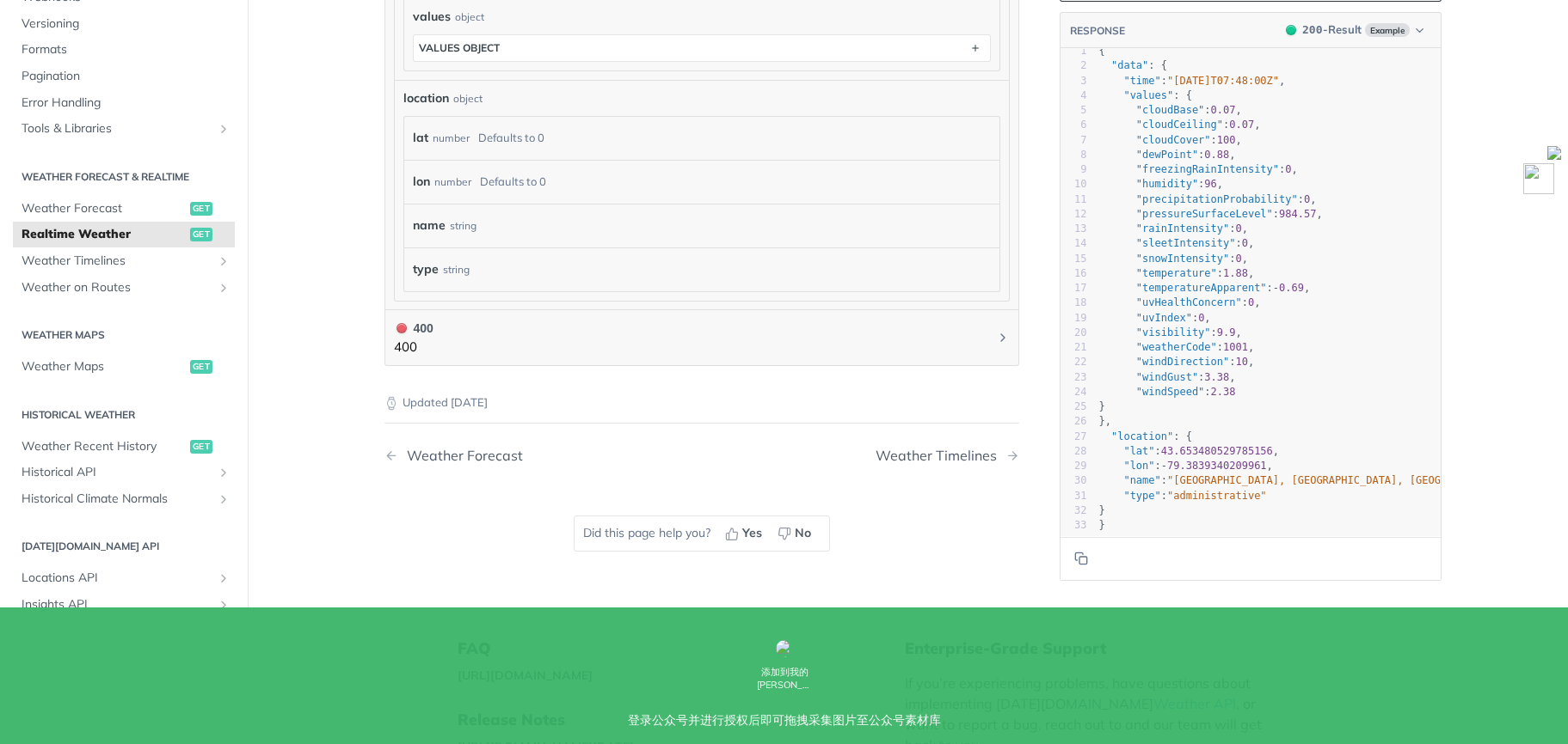
scroll to position [1202, 0]
